Goal: Find specific page/section: Find specific page/section

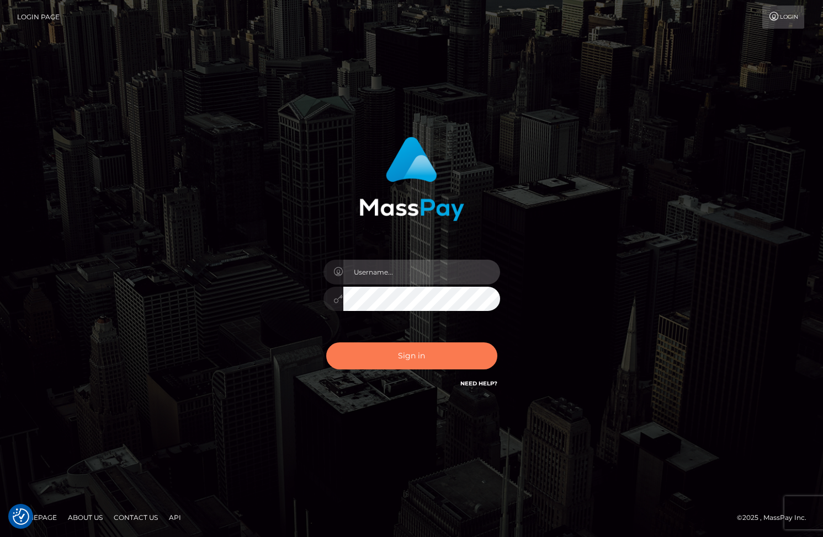
type input "tiana.whop"
click at [461, 357] on button "Sign in" at bounding box center [411, 356] width 171 height 27
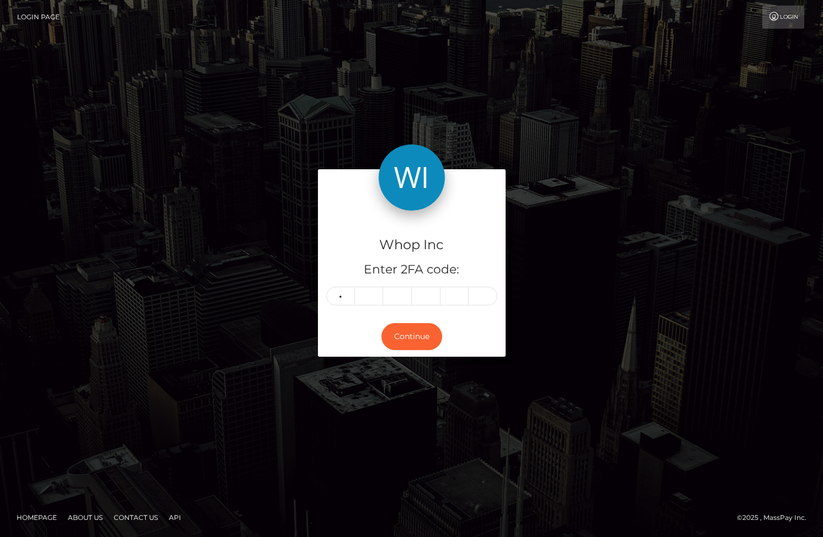
type input "2"
type input "3"
type input "9"
type input "0"
type input "7"
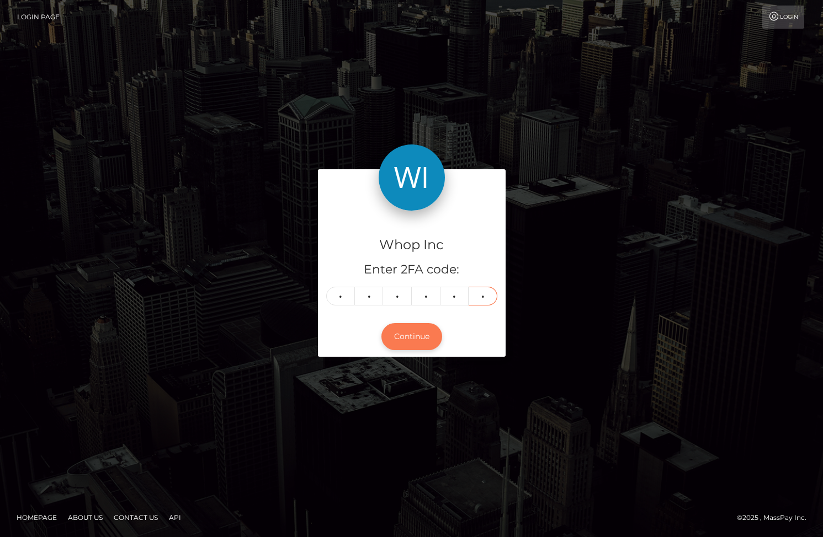
type input "8"
click at [419, 337] on button "Continue" at bounding box center [411, 336] width 61 height 27
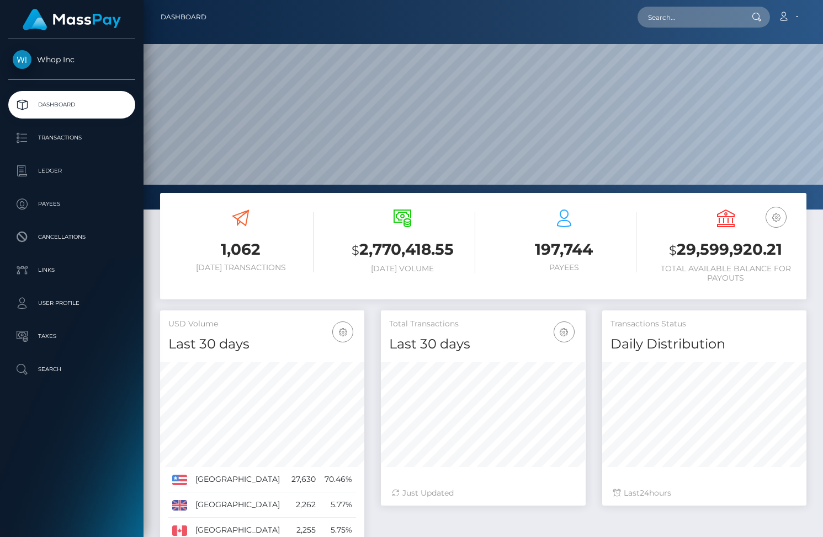
scroll to position [195, 204]
click at [710, 12] on input "text" at bounding box center [689, 17] width 104 height 21
click at [678, 12] on input "text" at bounding box center [689, 17] width 104 height 21
paste input "pout_VI58RD55u5fee"
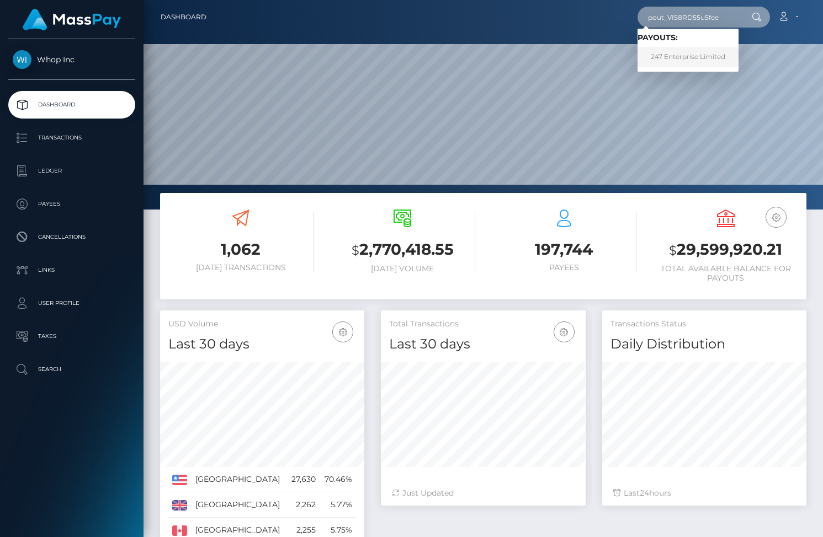
type input "pout_VI58RD55u5fee"
click at [673, 57] on link "247 Enterprise Limited" at bounding box center [687, 57] width 101 height 20
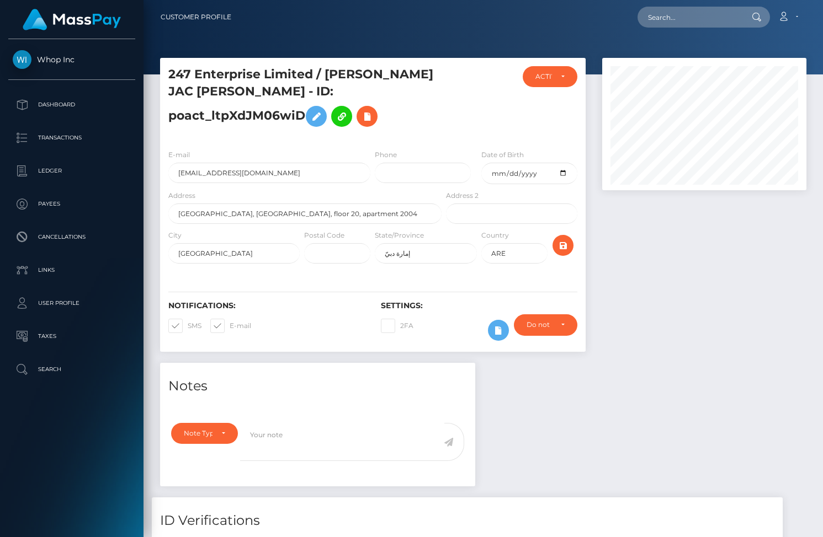
scroll to position [132, 204]
click at [243, 183] on input "[EMAIL_ADDRESS][DOMAIN_NAME]" at bounding box center [269, 173] width 202 height 20
click at [243, 183] on input "099c3b58-5ae3-433e-be67-fc6b5d2aa904@payouts.whop.com" at bounding box center [269, 173] width 202 height 20
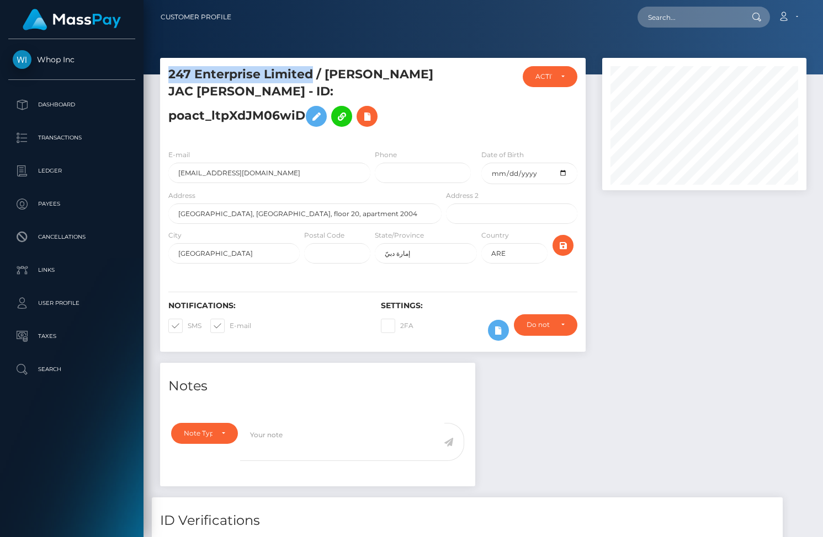
drag, startPoint x: 312, startPoint y: 76, endPoint x: 164, endPoint y: 70, distance: 148.0
click at [164, 70] on div "247 Enterprise Limited / GINO JAC MARIA TUMMERS - ID: poact_ltpXdJM06wiD" at bounding box center [302, 103] width 284 height 74
copy h5 "247 Enterprise Limited"
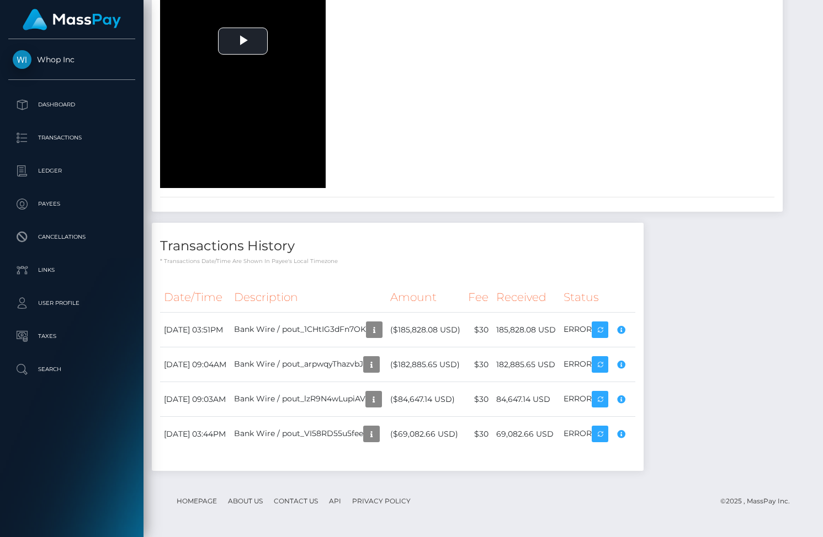
scroll to position [1833, 0]
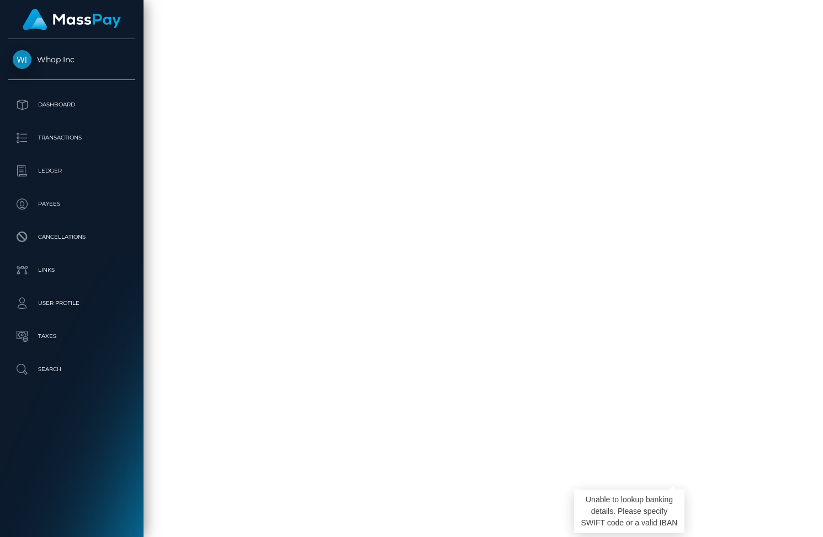
copy h5 "247 Enterprise Limited"
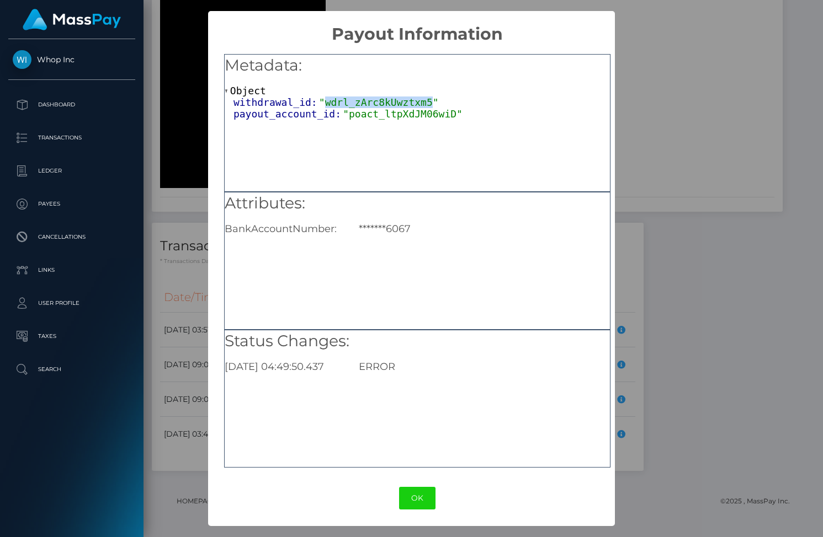
drag, startPoint x: 432, startPoint y: 100, endPoint x: 327, endPoint y: 102, distance: 104.8
click at [327, 102] on span ""wdrl_zArc8kUwztxm5"" at bounding box center [379, 103] width 120 height 12
copy span "wdrl_zArc8kUwztxm5"
click at [713, 101] on div "× Payout Information Metadata: Object withdrawal_id: "wdrl_zArc8kUwztxm5" payou…" at bounding box center [411, 268] width 823 height 537
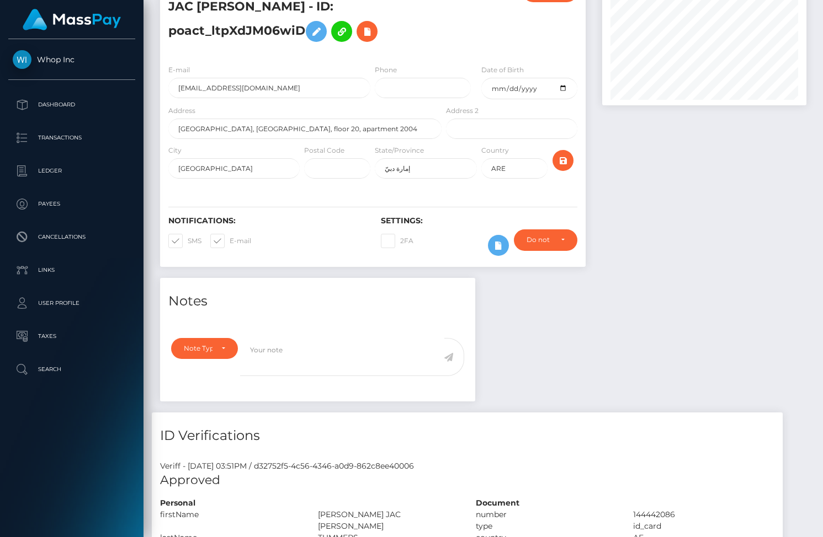
scroll to position [0, 0]
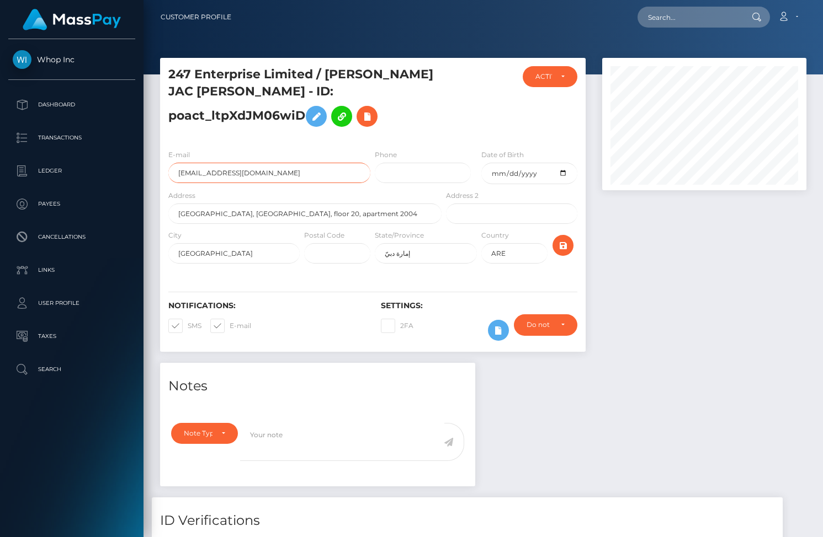
click at [295, 183] on input "099c3b58-5ae3-433e-be67-fc6b5d2aa904@payouts.whop.com" at bounding box center [269, 173] width 202 height 20
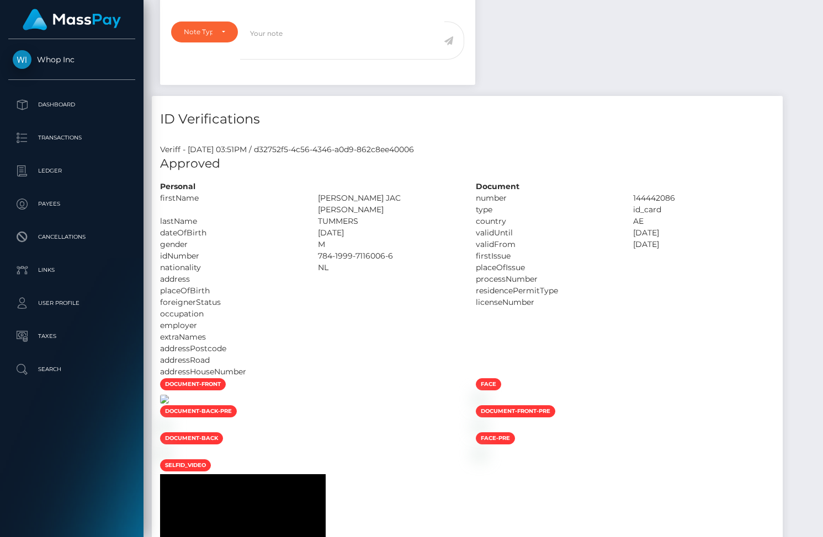
scroll to position [332, 0]
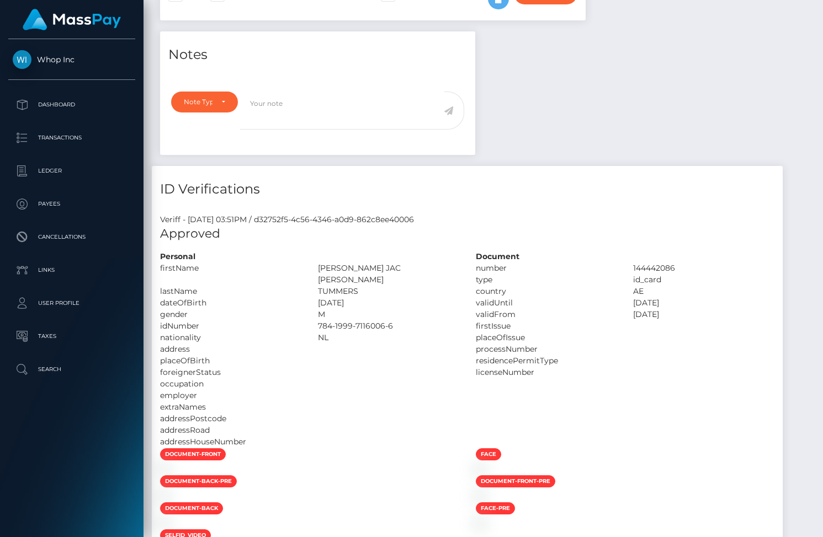
click at [338, 284] on div "GINO JAC MARIA" at bounding box center [389, 274] width 158 height 23
copy div "GINO JAC MARIA"
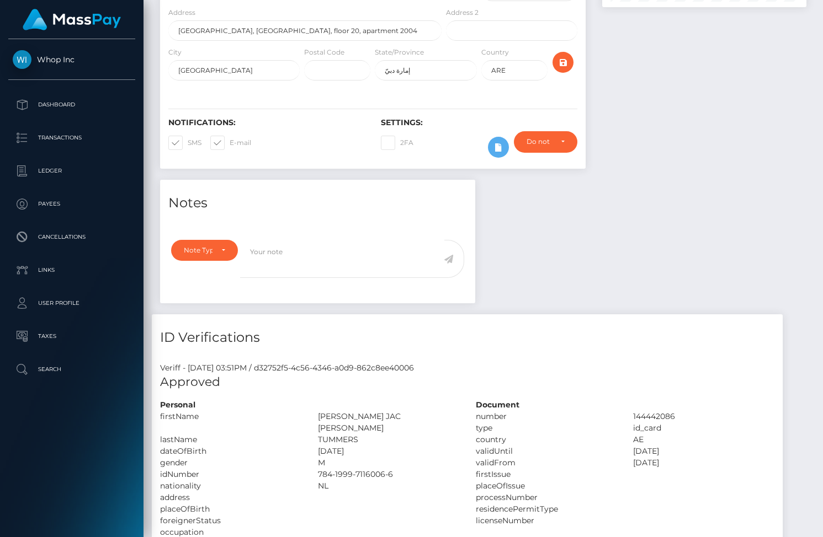
scroll to position [0, 0]
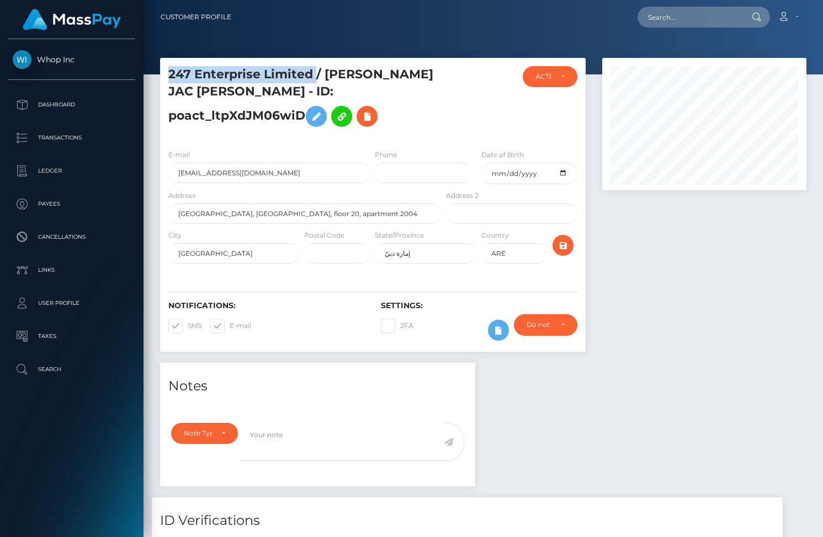
copy h5 "247 Enterprise Limited"
drag, startPoint x: 315, startPoint y: 73, endPoint x: 167, endPoint y: 73, distance: 147.3
click at [167, 73] on div "247 Enterprise Limited / GINO JAC MARIA TUMMERS - ID: poact_ltpXdJM06wiD" at bounding box center [302, 103] width 284 height 74
